Goal: Information Seeking & Learning: Find specific fact

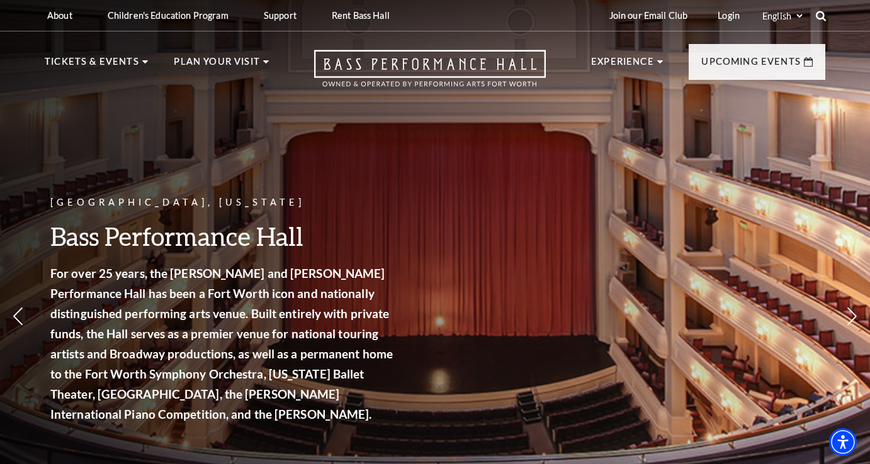
click at [820, 16] on icon at bounding box center [820, 15] width 11 height 11
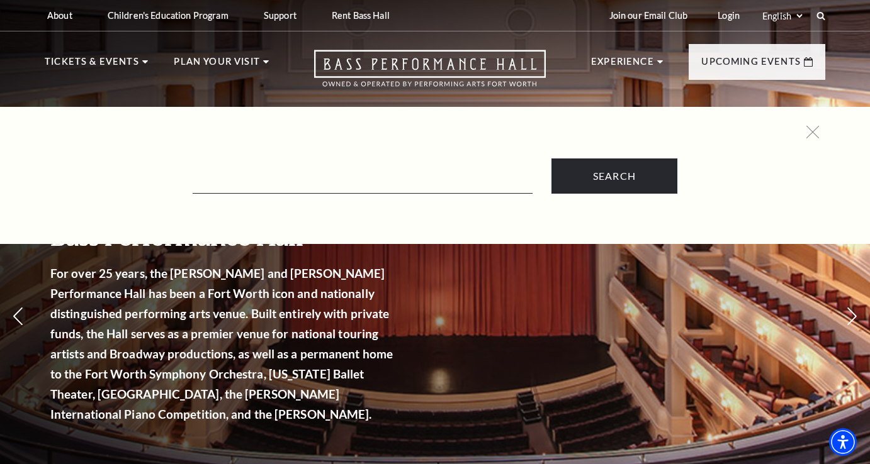
click at [816, 18] on div "Select: English Español" at bounding box center [788, 15] width 57 height 13
click at [819, 13] on icon at bounding box center [820, 15] width 11 height 11
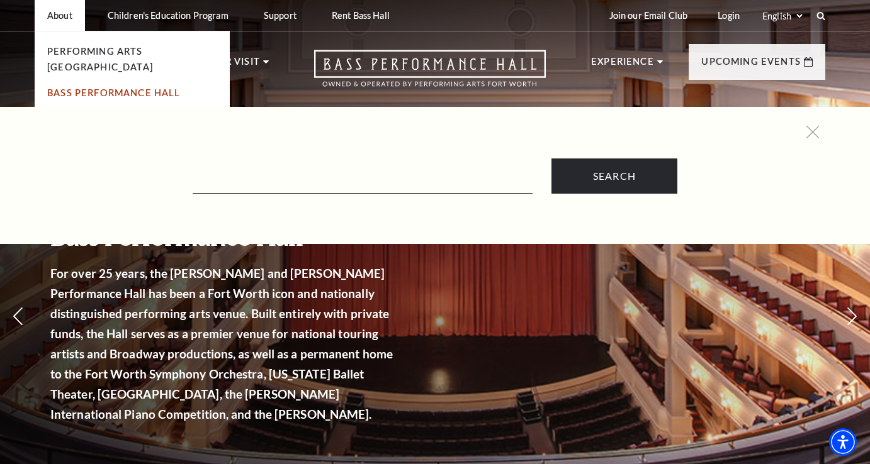
click at [64, 87] on link "Bass Performance Hall" at bounding box center [113, 92] width 133 height 11
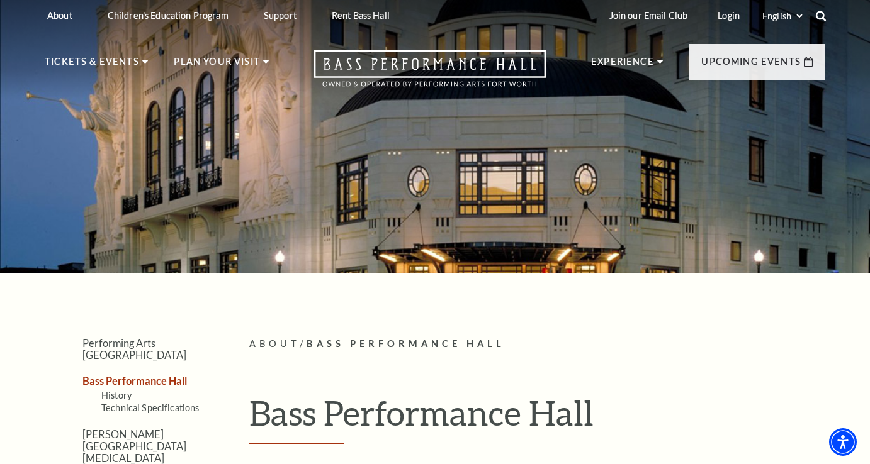
click at [821, 12] on use at bounding box center [821, 16] width 10 height 10
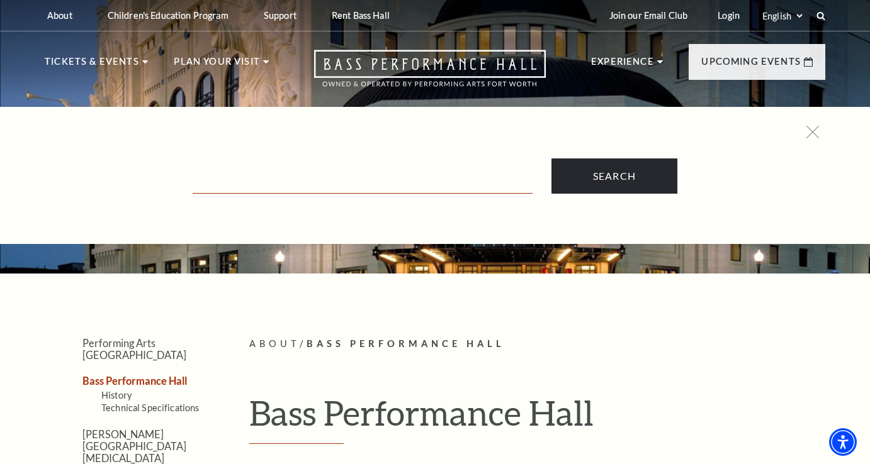
click at [205, 182] on input "Text field" at bounding box center [363, 181] width 340 height 26
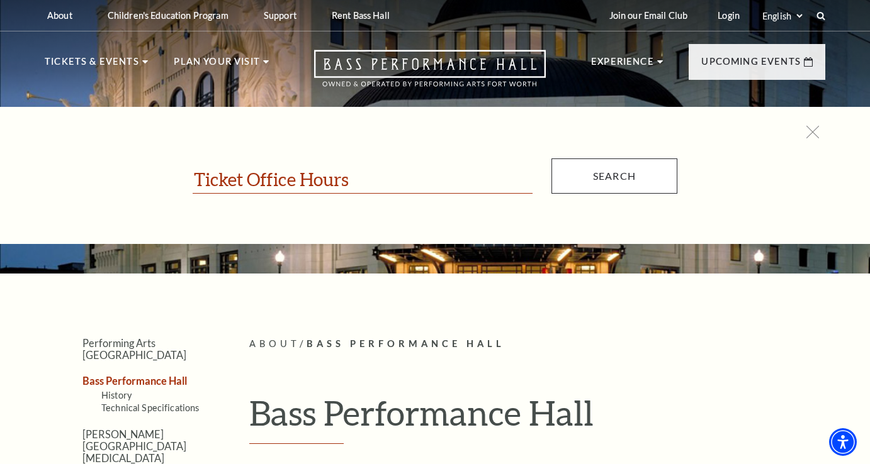
type input "Ticket Office Hours"
click at [602, 174] on input "Search" at bounding box center [614, 176] width 126 height 35
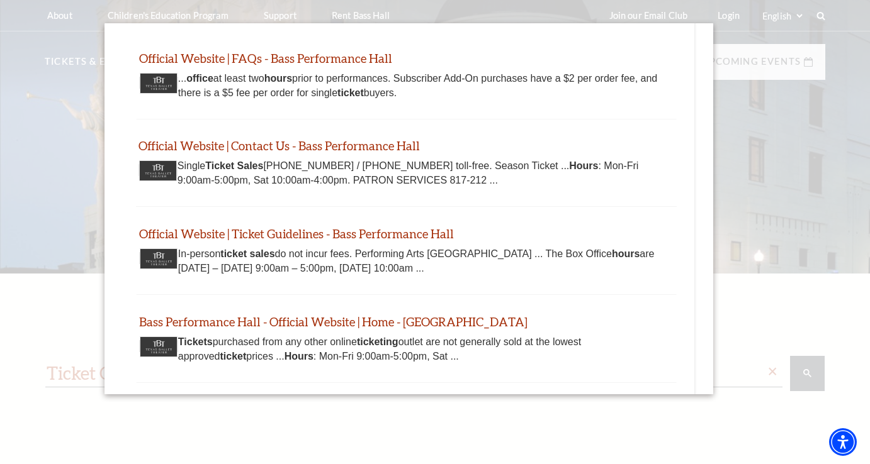
scroll to position [61, 0]
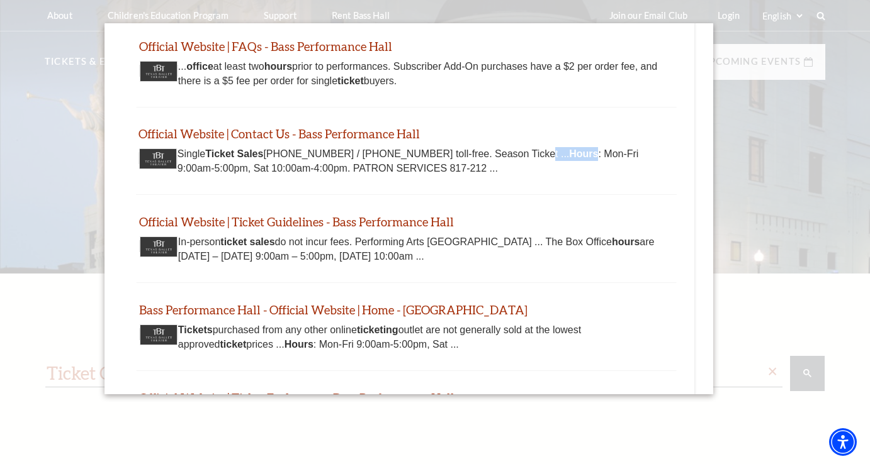
drag, startPoint x: 513, startPoint y: 150, endPoint x: 522, endPoint y: 154, distance: 9.6
click at [522, 154] on div "Single Ticket Sales [PHONE_NUMBER] / [PHONE_NUMBER] toll-free. Season Ticket ..…" at bounding box center [405, 161] width 525 height 28
drag, startPoint x: 516, startPoint y: 149, endPoint x: 276, endPoint y: 159, distance: 239.9
copy div ". Hours : Mon-Fri 9:00am-5:00pm, Sat 10:00am-4:00pm."
click at [499, 248] on div "In-person ticket sales do not incur fees. Performing Arts [GEOGRAPHIC_DATA] ...…" at bounding box center [405, 249] width 525 height 28
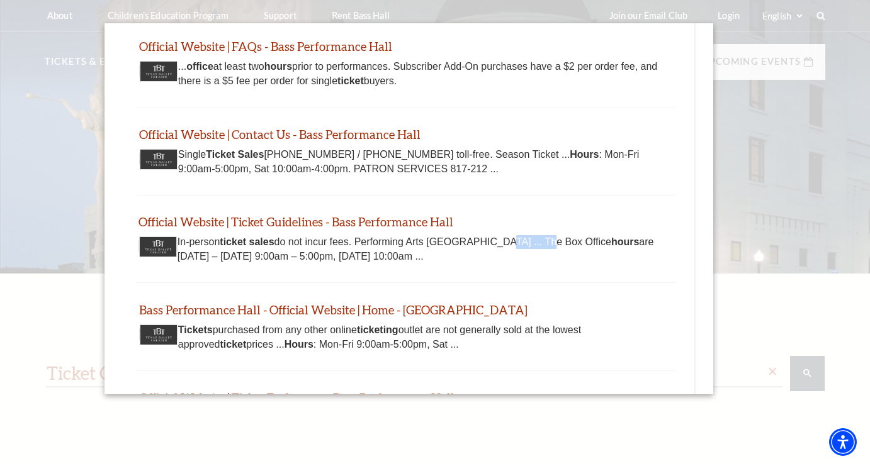
drag, startPoint x: 488, startPoint y: 233, endPoint x: 515, endPoint y: 240, distance: 27.3
click at [521, 240] on div "In-person ticket sales do not incur fees. Performing Arts [GEOGRAPHIC_DATA] ...…" at bounding box center [405, 249] width 525 height 28
drag, startPoint x: 517, startPoint y: 240, endPoint x: 530, endPoint y: 261, distance: 25.0
click at [530, 261] on div "Official Website | Ticket Guidelines - Bass Performance Hall [DOMAIN_NAME] [URL…" at bounding box center [406, 239] width 541 height 87
copy div "Box Office hours are [DATE] – [DATE] 9:00am – 5:00pm, [DATE] 10:00am ..."
